Goal: Information Seeking & Learning: Check status

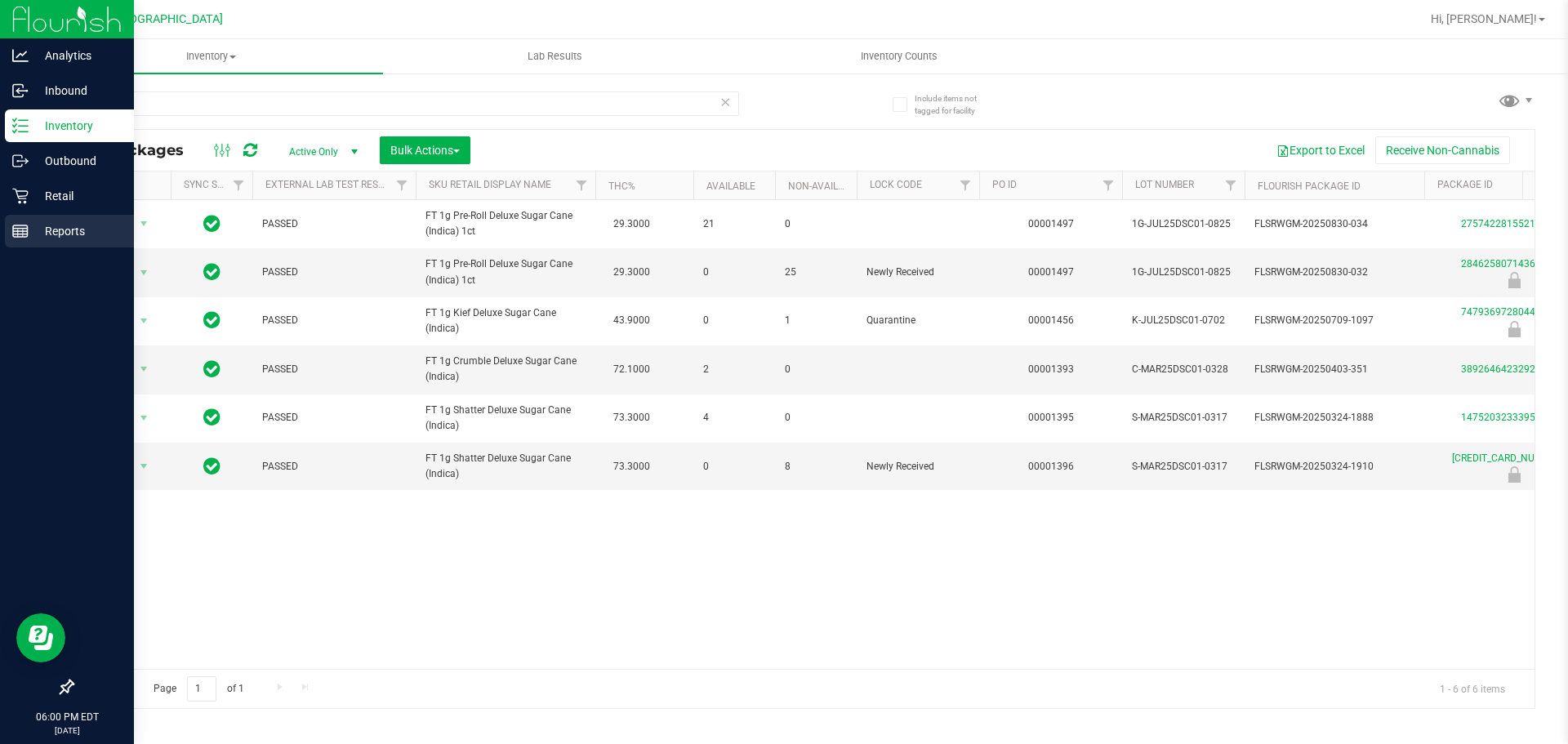
type input "dsc"
click at [26, 238] on icon at bounding box center [20, 230] width 16 height 16
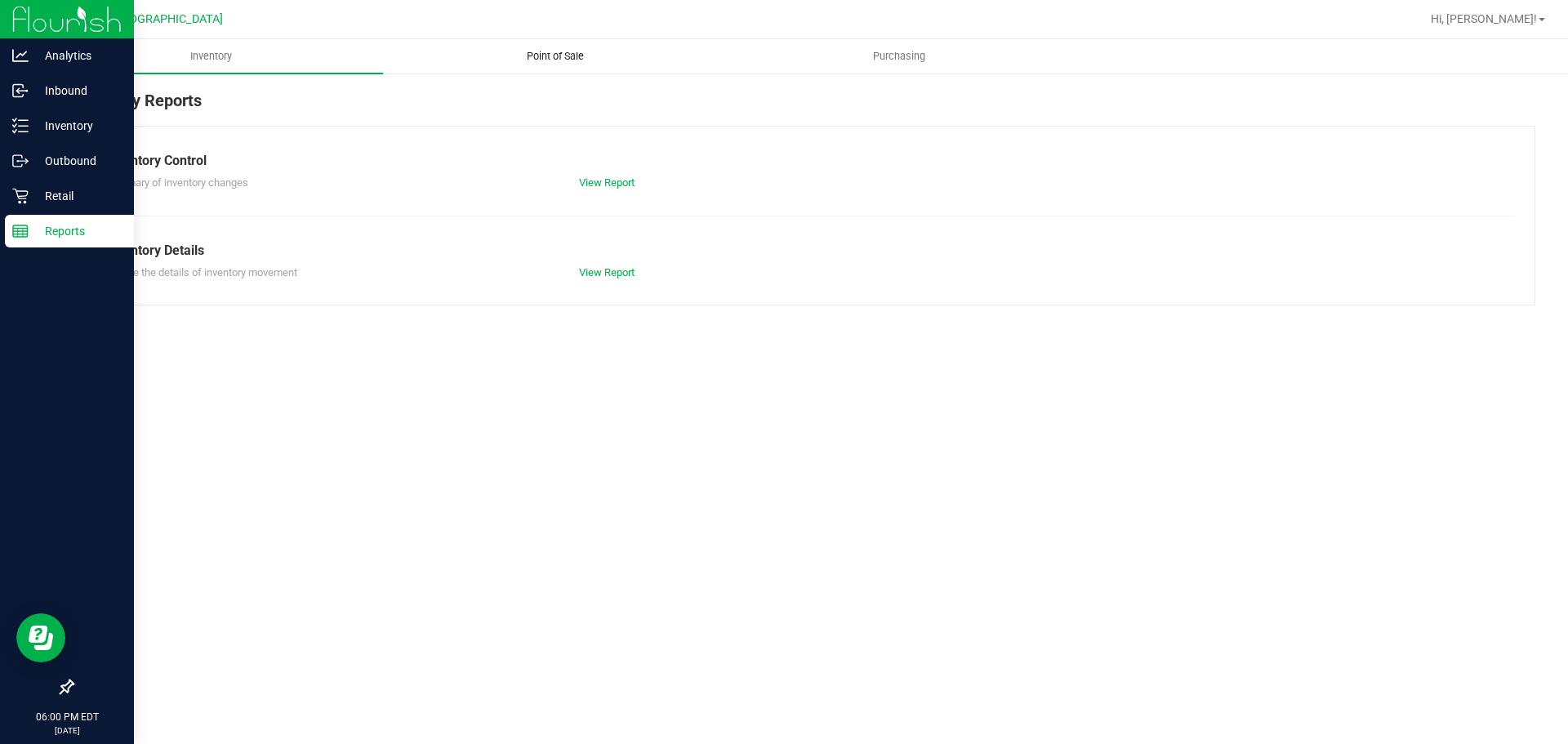
click at [560, 61] on span "Point of Sale" at bounding box center [554, 57] width 101 height 15
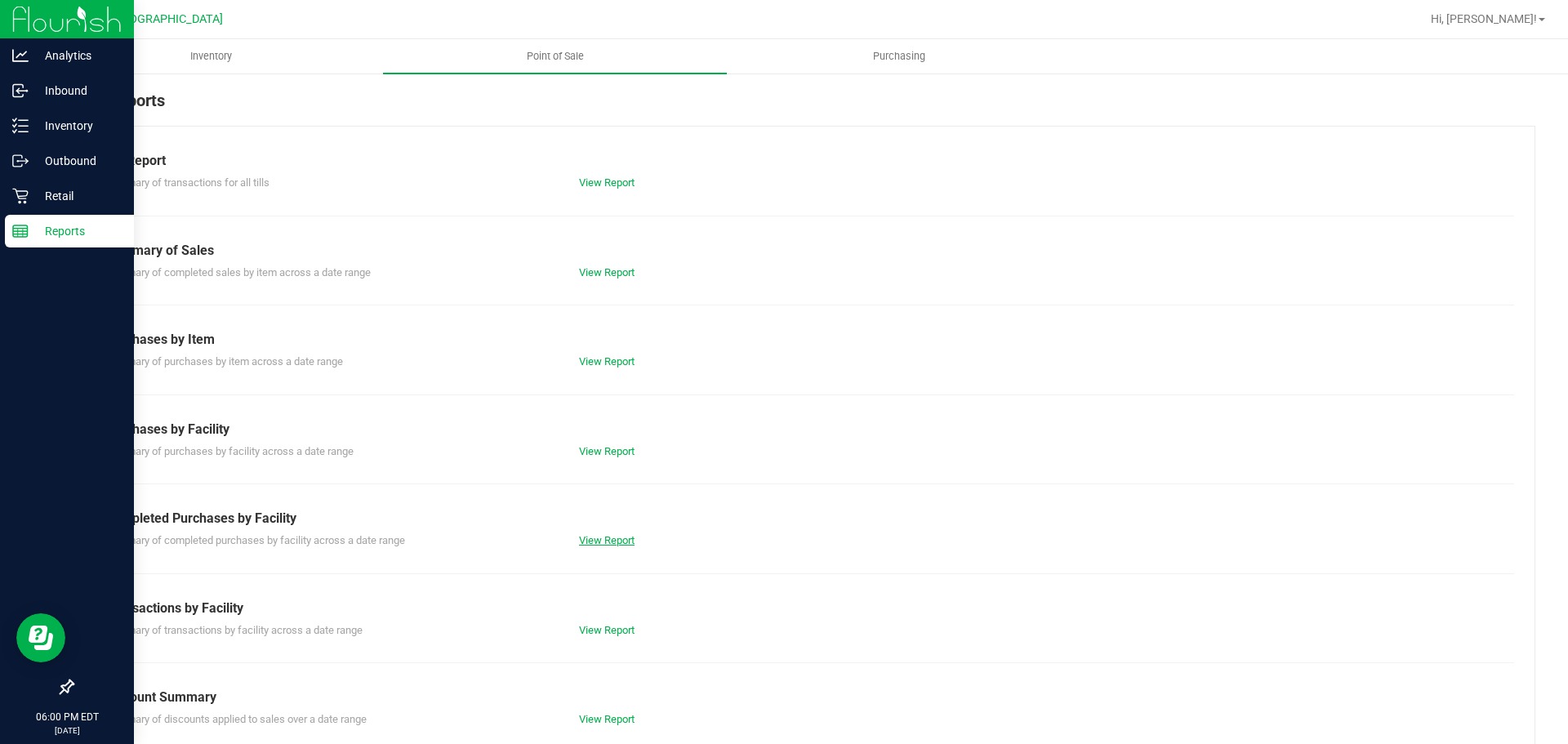
click at [589, 540] on link "View Report" at bounding box center [606, 539] width 56 height 12
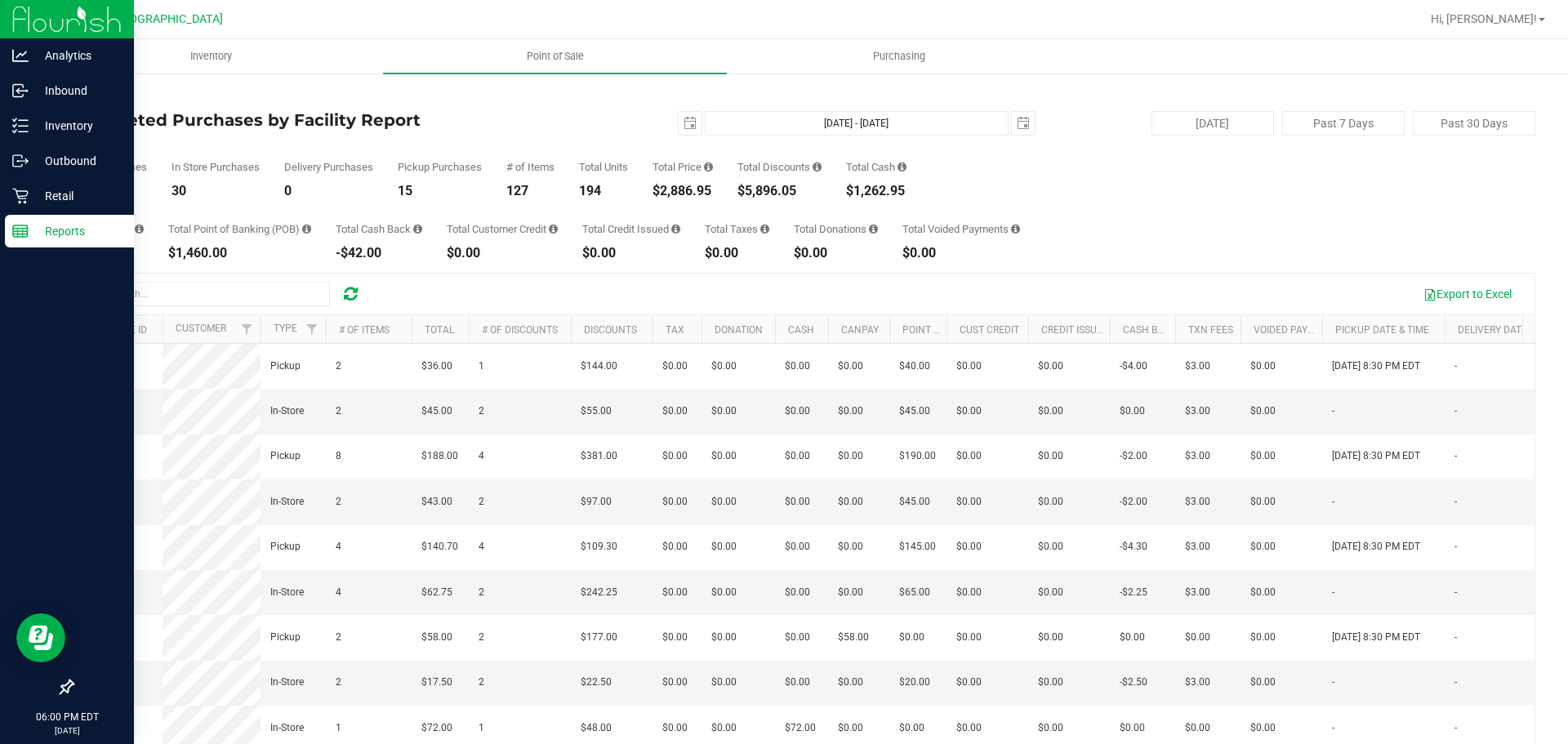
click at [768, 189] on div "$5,896.05" at bounding box center [779, 191] width 84 height 13
click at [696, 190] on div "$2,886.95" at bounding box center [683, 191] width 60 height 13
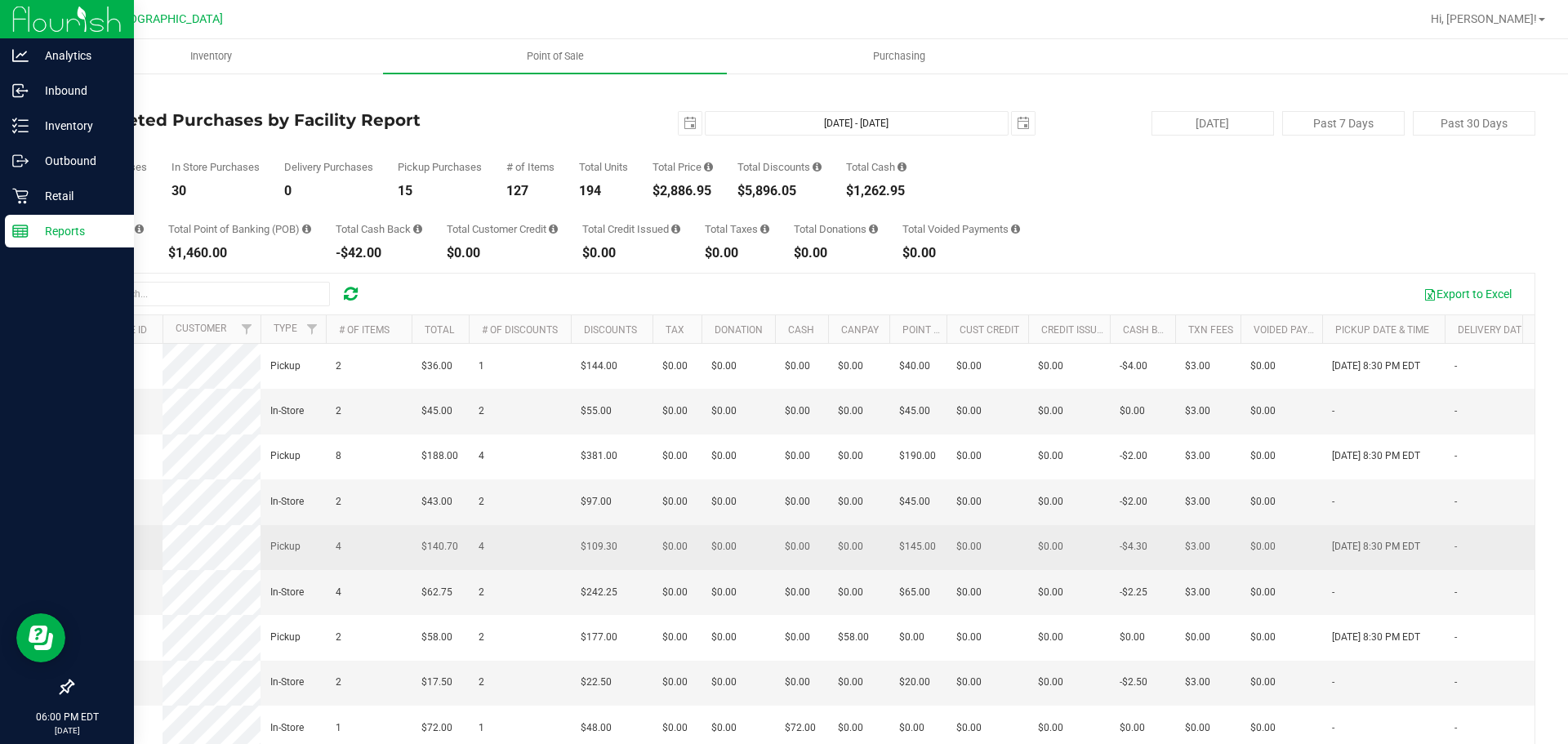
copy div "2,886.95"
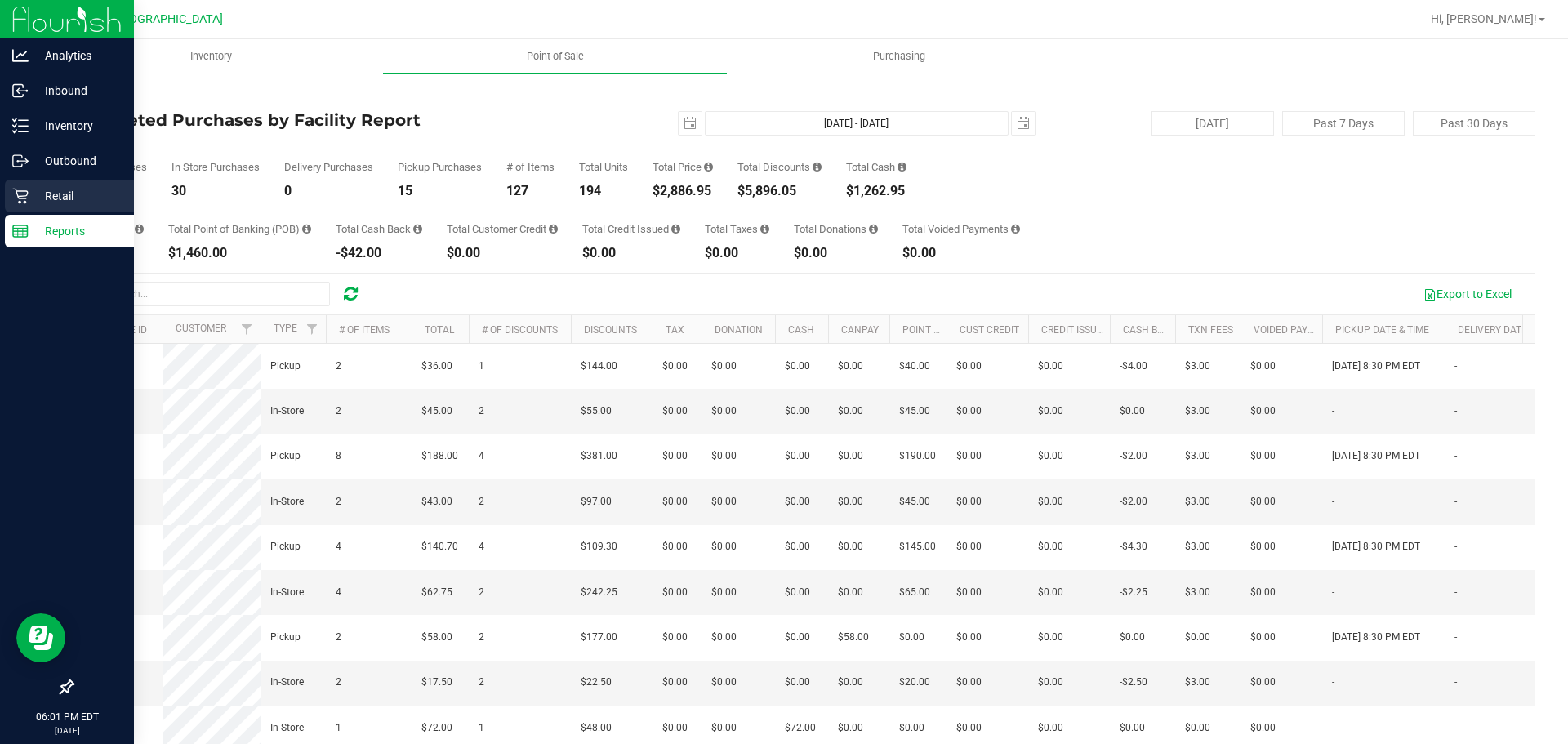
click at [19, 191] on icon at bounding box center [20, 195] width 16 height 16
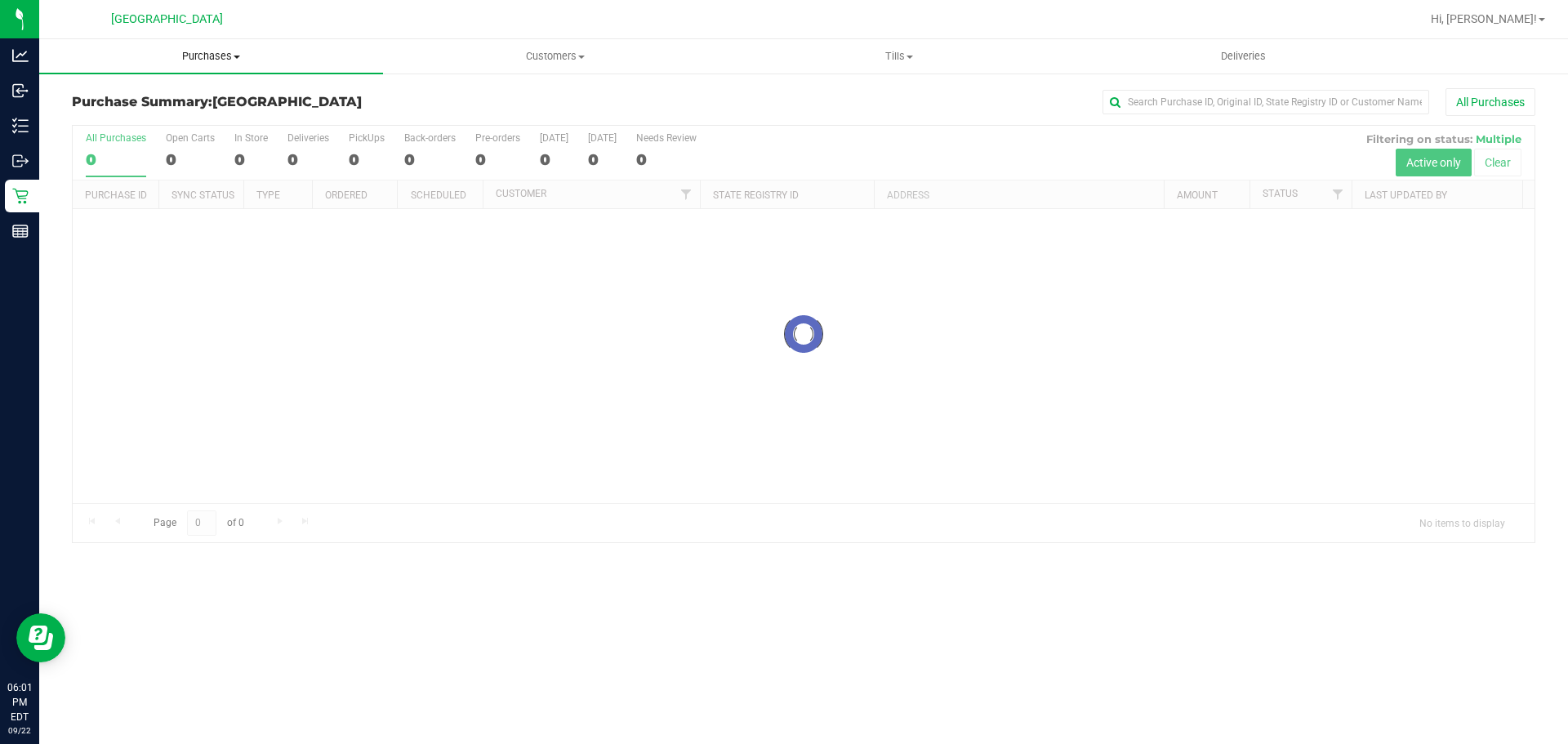
click at [196, 56] on span "Purchases" at bounding box center [211, 57] width 344 height 15
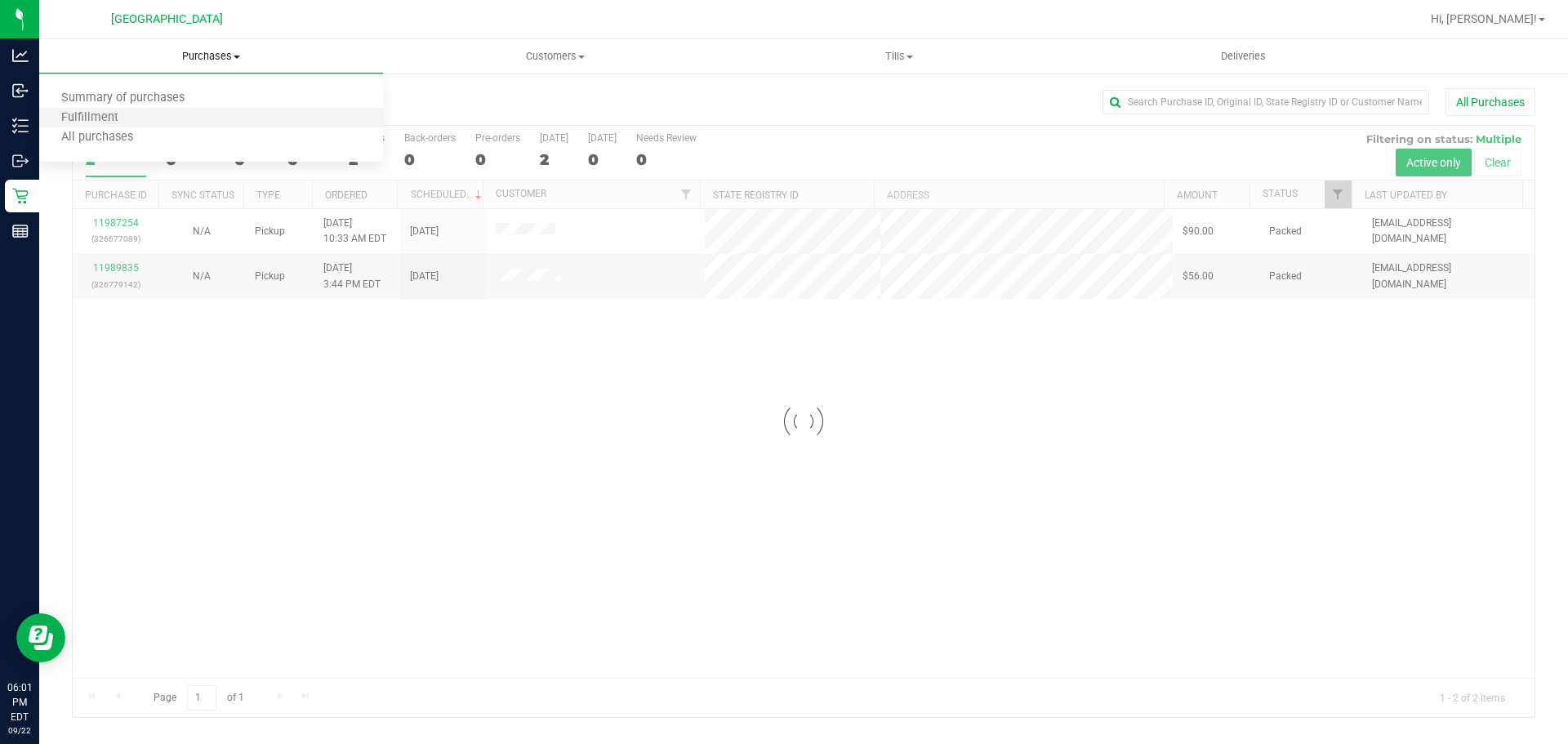
click at [183, 126] on li "Fulfillment" at bounding box center [211, 118] width 344 height 20
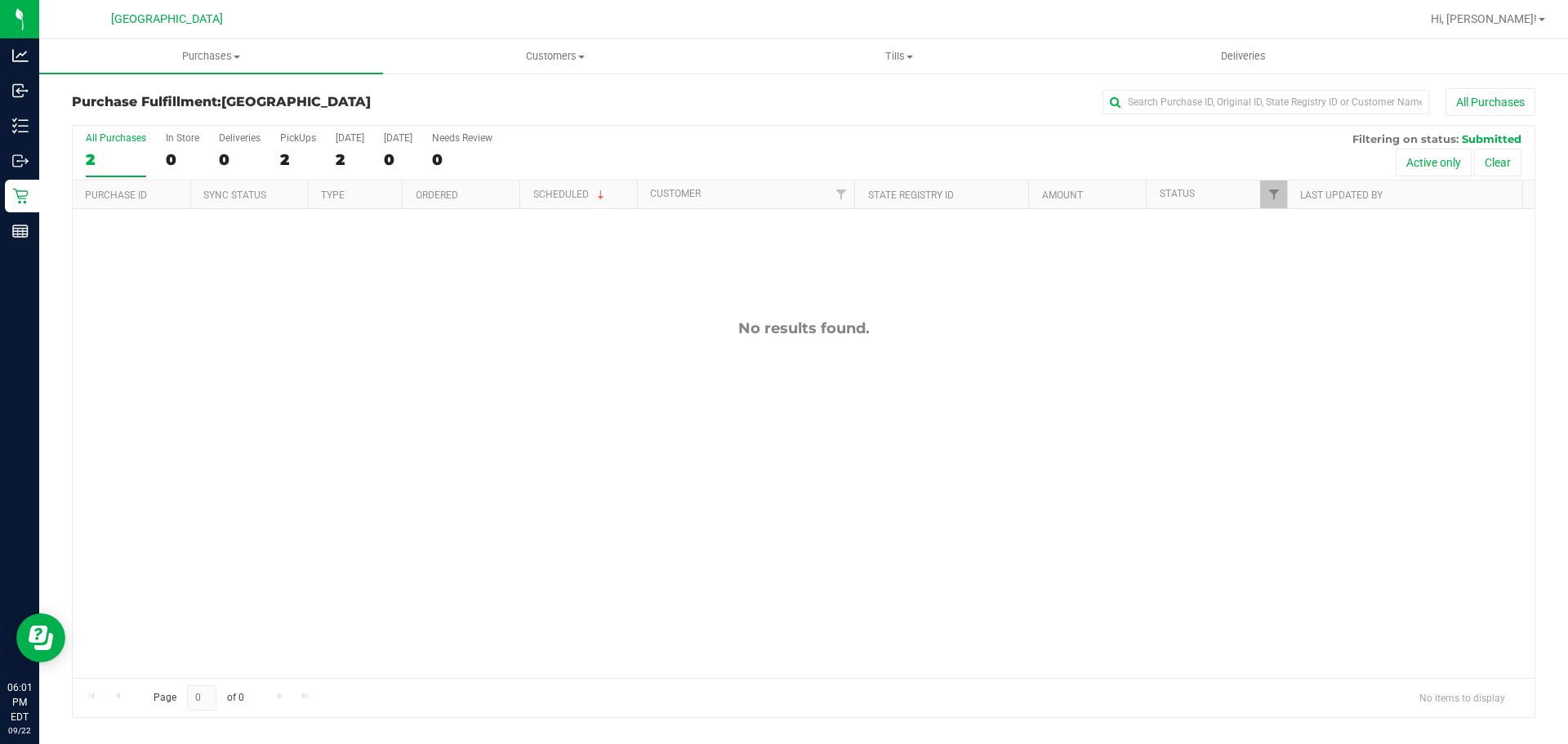
click at [627, 517] on div "No results found." at bounding box center [803, 498] width 1461 height 579
